Goal: Task Accomplishment & Management: Use online tool/utility

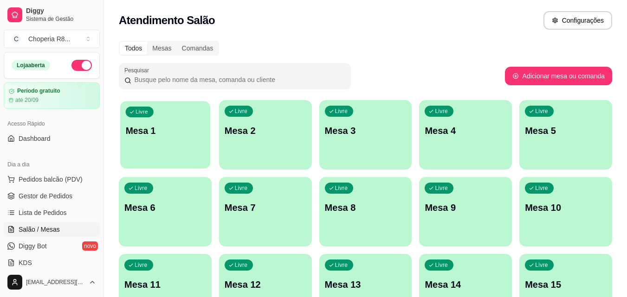
click at [163, 146] on div "Livre Mesa 1" at bounding box center [165, 129] width 90 height 57
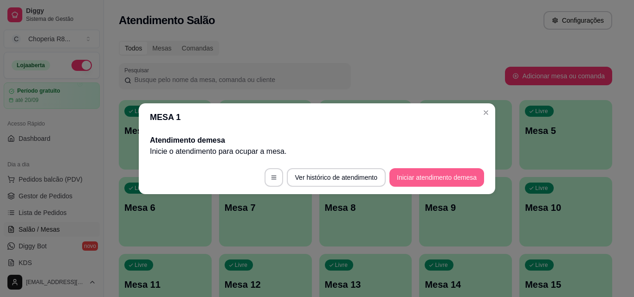
click at [400, 182] on button "Iniciar atendimento de mesa" at bounding box center [436, 177] width 95 height 19
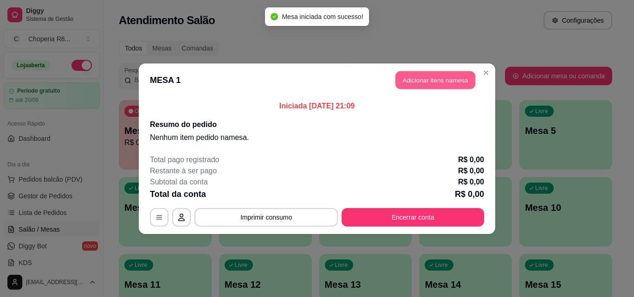
click at [448, 84] on button "Adicionar itens na mesa" at bounding box center [435, 80] width 80 height 18
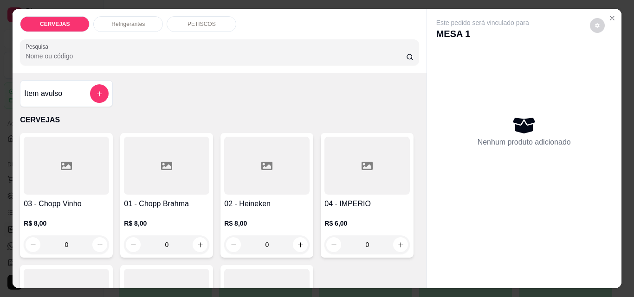
drag, startPoint x: 78, startPoint y: 243, endPoint x: 51, endPoint y: 243, distance: 26.4
click at [51, 243] on input "0" at bounding box center [66, 245] width 52 height 19
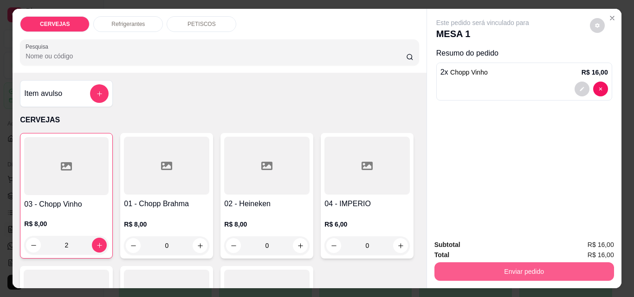
type input "2"
click at [518, 263] on button "Enviar pedido" at bounding box center [524, 272] width 180 height 19
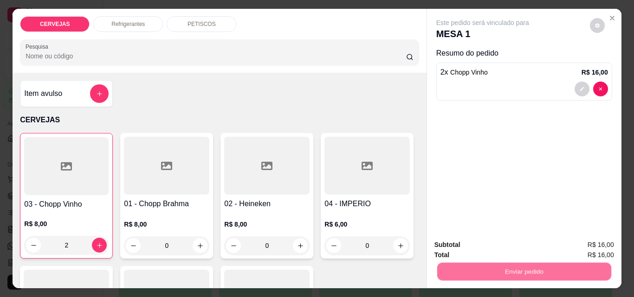
click at [478, 238] on button "Não registrar e enviar pedido" at bounding box center [493, 245] width 94 height 17
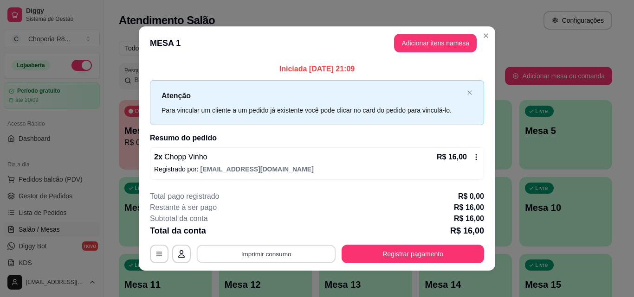
click at [272, 252] on button "Imprimir consumo" at bounding box center [266, 254] width 139 height 18
click at [253, 239] on div "Escolha a impressora IMPRESSORA" at bounding box center [265, 227] width 77 height 32
click at [254, 236] on button "IMPRESSORA" at bounding box center [265, 232] width 67 height 15
click at [156, 255] on icon "button" at bounding box center [158, 254] width 7 height 7
click at [178, 252] on icon "button" at bounding box center [181, 254] width 7 height 7
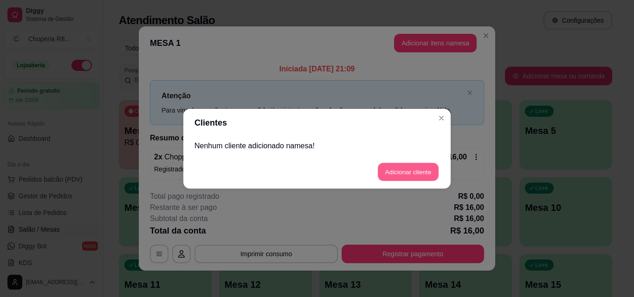
click at [408, 170] on button "Adicionar cliente" at bounding box center [408, 172] width 61 height 18
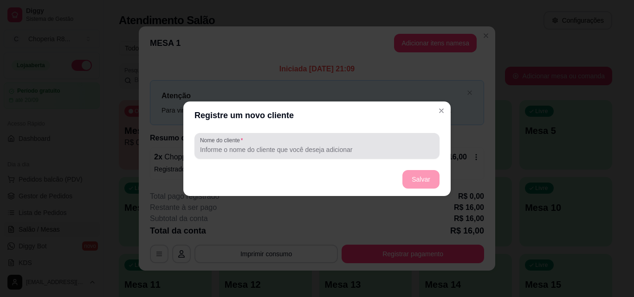
click at [304, 158] on div "Nome do cliente" at bounding box center [316, 146] width 245 height 26
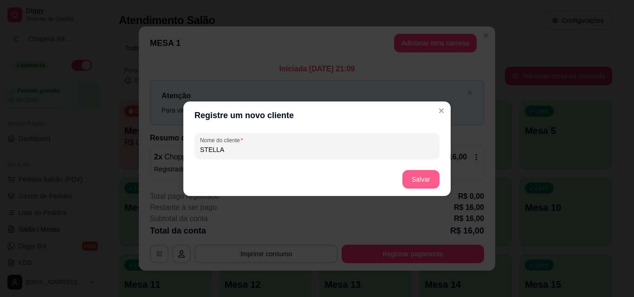
type input "STELLA"
click at [421, 183] on button "Salvar" at bounding box center [420, 179] width 37 height 19
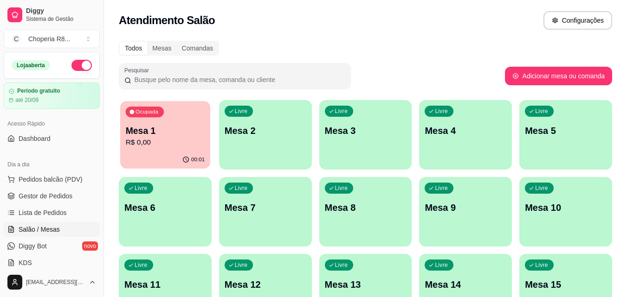
click at [171, 131] on p "Mesa 1" at bounding box center [165, 131] width 79 height 13
click at [314, 133] on div "Ocupada Mesa 1 R$ 0,00 00:01 Livre Mesa 2 Livre Mesa 3 Livre Mesa 4 Livre Mesa …" at bounding box center [365, 250] width 493 height 301
click at [273, 145] on div "Livre Mesa 2" at bounding box center [265, 129] width 93 height 58
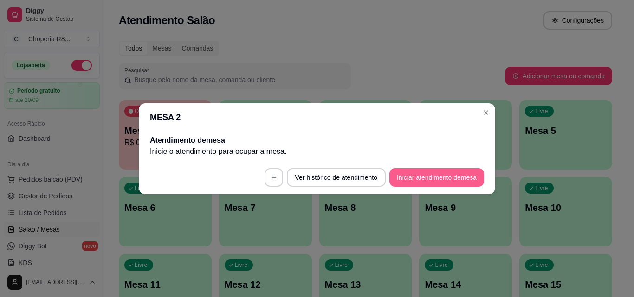
click at [402, 178] on button "Iniciar atendimento de mesa" at bounding box center [436, 177] width 95 height 19
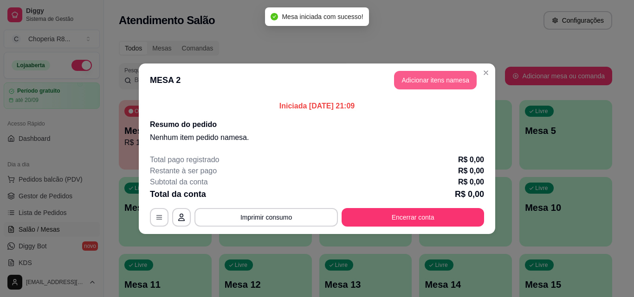
click at [428, 82] on button "Adicionar itens na mesa" at bounding box center [435, 80] width 83 height 19
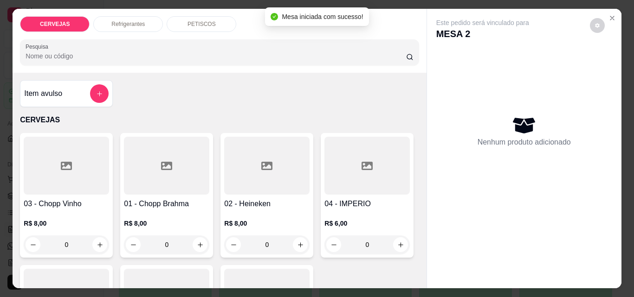
click at [200, 16] on div "PETISCOS" at bounding box center [202, 24] width 70 height 16
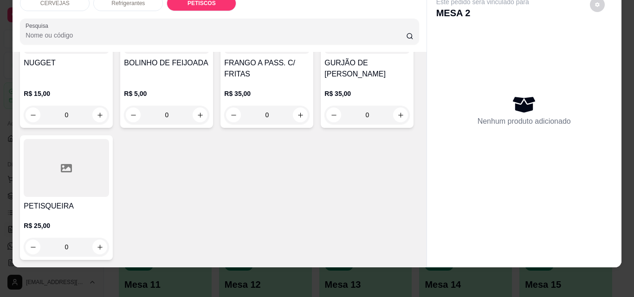
scroll to position [1083, 0]
drag, startPoint x: 281, startPoint y: 96, endPoint x: 247, endPoint y: 96, distance: 34.3
click at [193, 106] on input "0" at bounding box center [167, 115] width 52 height 19
drag, startPoint x: 271, startPoint y: 99, endPoint x: 251, endPoint y: 96, distance: 20.5
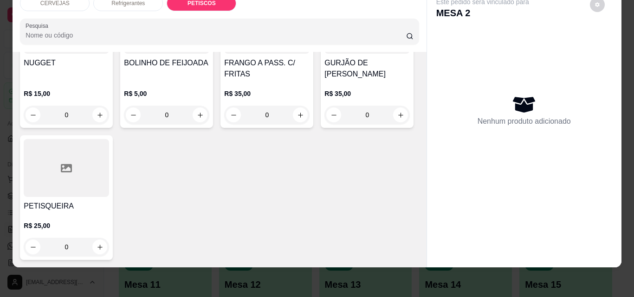
click at [193, 106] on input "0" at bounding box center [167, 115] width 52 height 19
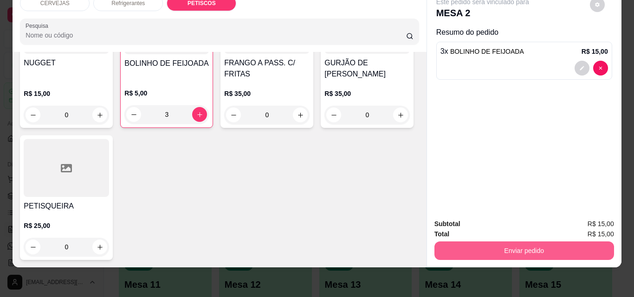
type input "3"
click at [513, 253] on button "Enviar pedido" at bounding box center [524, 251] width 180 height 19
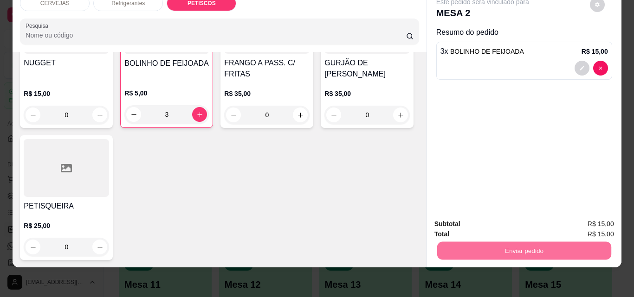
click at [510, 221] on button "Não registrar e enviar pedido" at bounding box center [493, 220] width 94 height 17
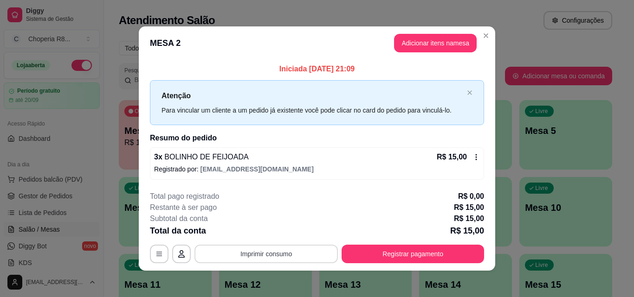
click at [295, 250] on button "Imprimir consumo" at bounding box center [265, 254] width 143 height 19
click at [281, 233] on button "IMPRESSORA" at bounding box center [265, 232] width 65 height 14
click at [318, 249] on button "Imprimir consumo" at bounding box center [265, 254] width 143 height 19
click at [281, 202] on div "Total pago registrado R$ 0,00" at bounding box center [317, 196] width 334 height 11
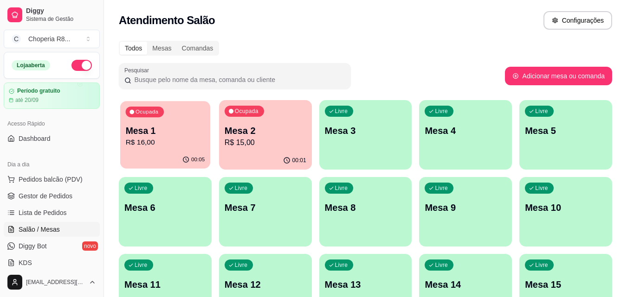
click at [174, 138] on p "R$ 16,00" at bounding box center [165, 142] width 79 height 11
click at [262, 129] on p "Mesa 2" at bounding box center [266, 130] width 82 height 13
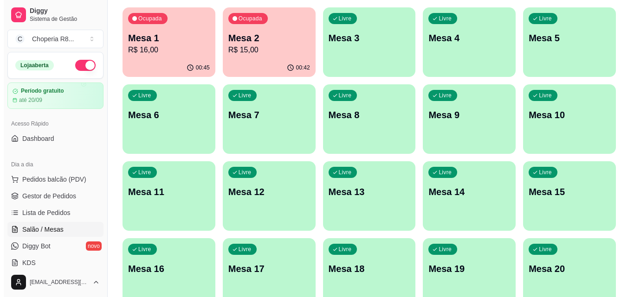
scroll to position [0, 0]
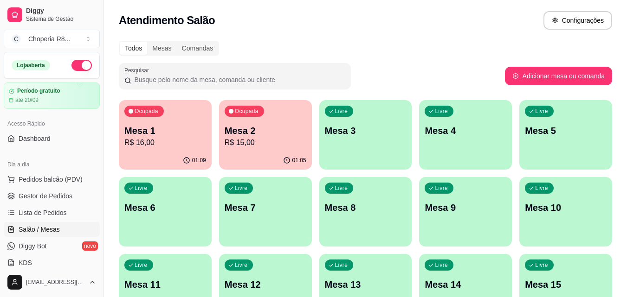
click at [270, 123] on div "Ocupada Mesa 2 R$ 15,00" at bounding box center [265, 125] width 93 height 51
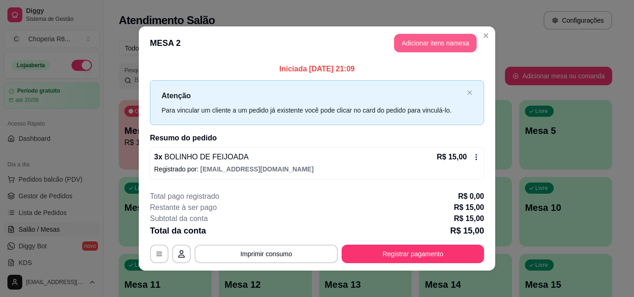
click at [438, 48] on button "Adicionar itens na mesa" at bounding box center [435, 43] width 83 height 19
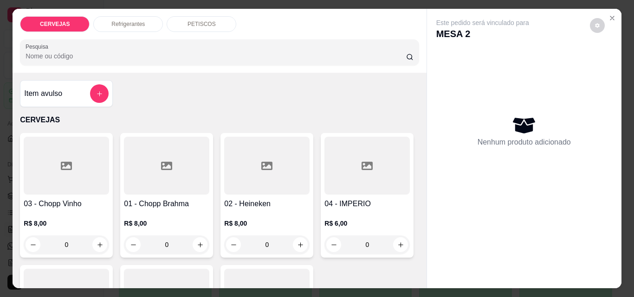
drag, startPoint x: 181, startPoint y: 253, endPoint x: 176, endPoint y: 249, distance: 6.3
click at [176, 249] on div "01 - Chopp Brahma R$ 8,00 0" at bounding box center [166, 195] width 93 height 125
click at [120, 245] on div "01 - Chopp Brahma R$ 8,00 0" at bounding box center [166, 195] width 93 height 125
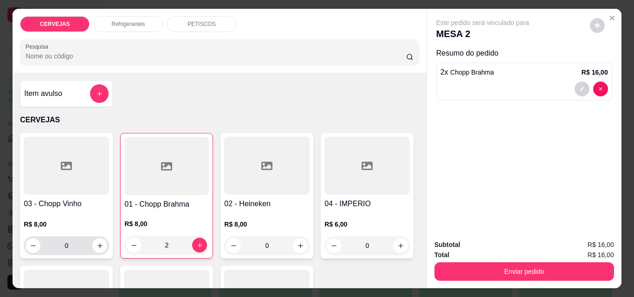
type input "2"
drag, startPoint x: 73, startPoint y: 239, endPoint x: 29, endPoint y: 236, distance: 44.2
click at [29, 237] on div "0" at bounding box center [67, 246] width 82 height 19
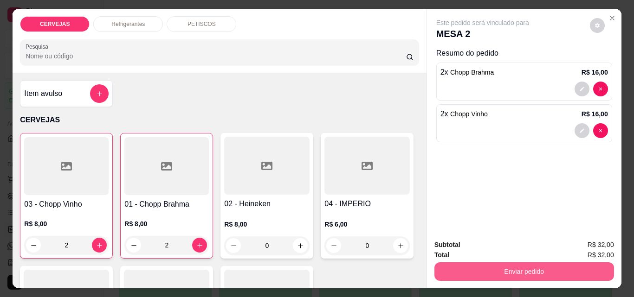
type input "2"
click at [559, 270] on button "Enviar pedido" at bounding box center [524, 272] width 180 height 19
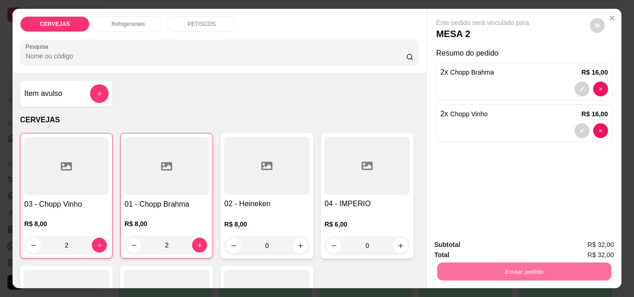
click at [525, 240] on button "Não registrar e enviar pedido" at bounding box center [493, 245] width 94 height 17
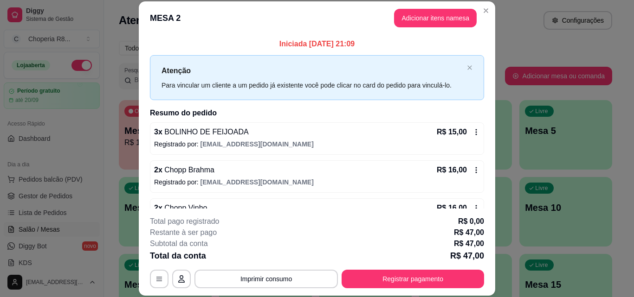
scroll to position [26, 0]
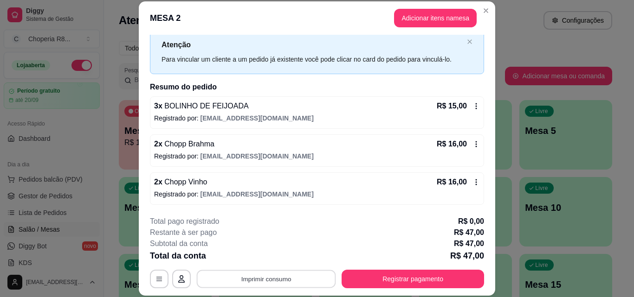
click at [283, 273] on button "Imprimir consumo" at bounding box center [266, 279] width 139 height 18
click at [282, 259] on button "IMPRESSORA" at bounding box center [265, 258] width 67 height 15
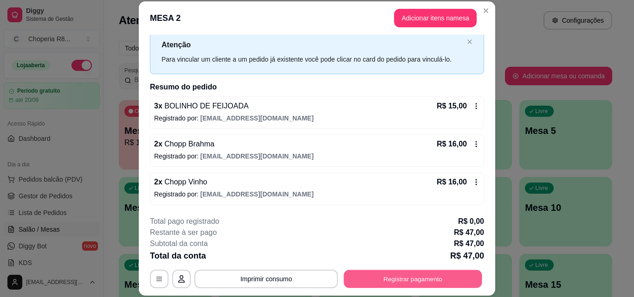
click at [389, 281] on button "Registrar pagamento" at bounding box center [413, 279] width 138 height 18
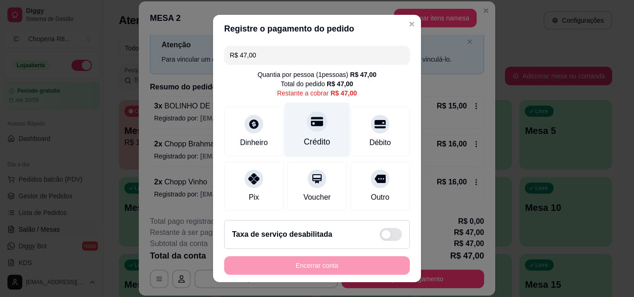
scroll to position [0, 0]
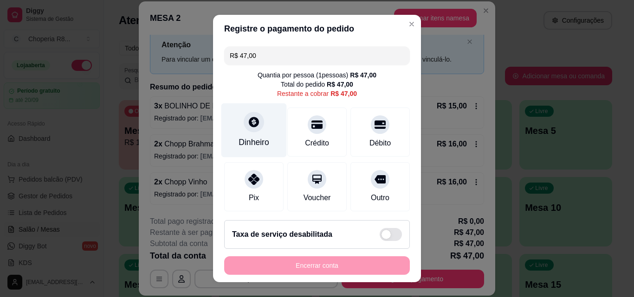
click at [257, 125] on div at bounding box center [254, 122] width 20 height 20
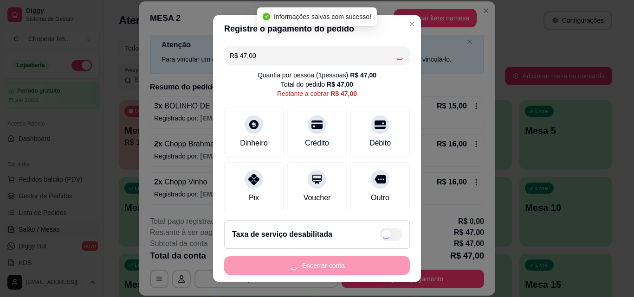
type input "R$ 0,00"
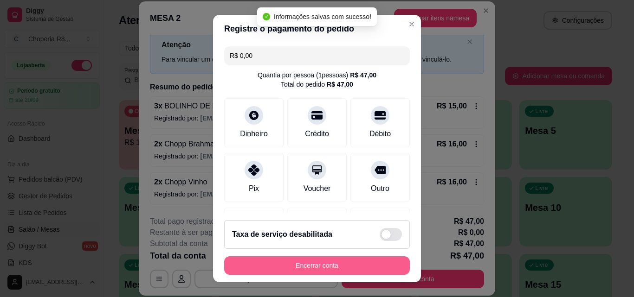
click at [362, 262] on button "Encerrar conta" at bounding box center [317, 266] width 186 height 19
